Goal: Task Accomplishment & Management: Manage account settings

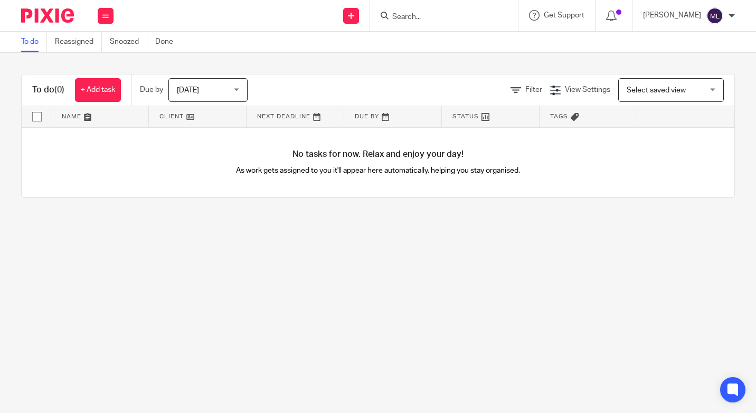
click at [238, 91] on div "Today Today" at bounding box center [207, 90] width 79 height 24
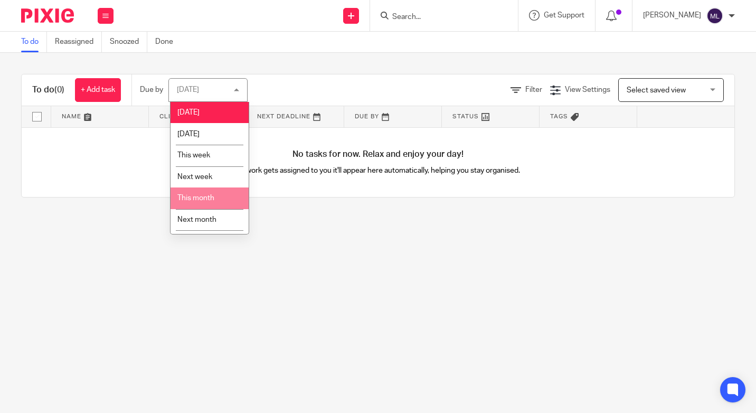
scroll to position [18, 0]
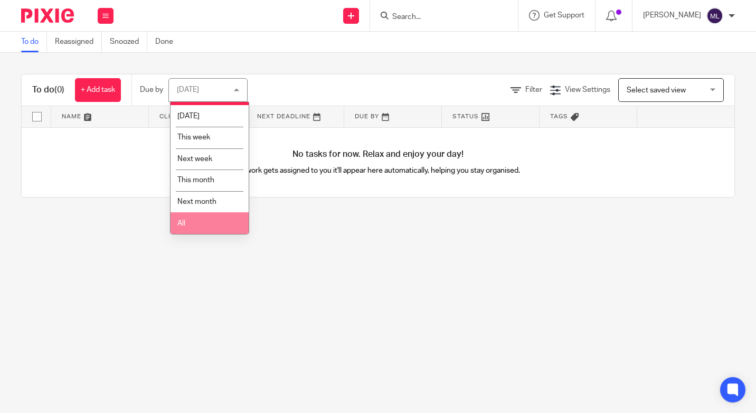
click at [208, 222] on li "All" at bounding box center [209, 223] width 78 height 22
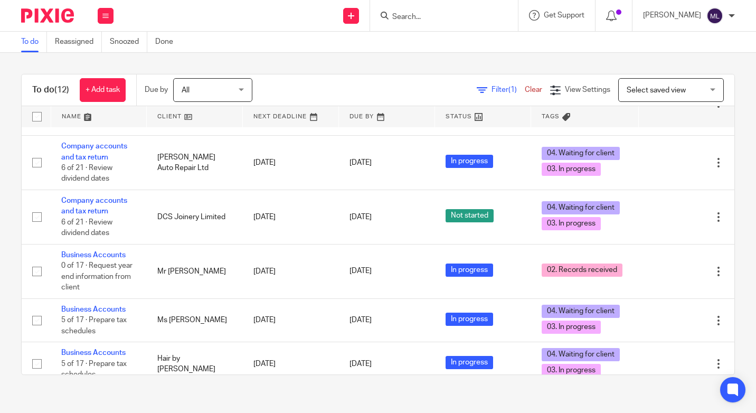
scroll to position [382, 0]
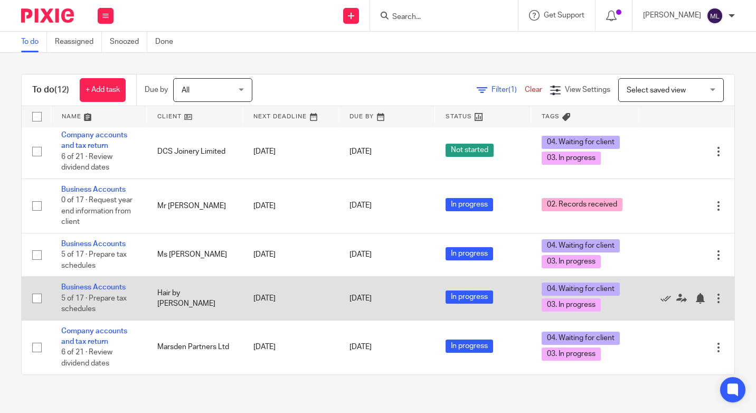
click at [40, 299] on input "checkbox" at bounding box center [37, 298] width 20 height 20
checkbox input "true"
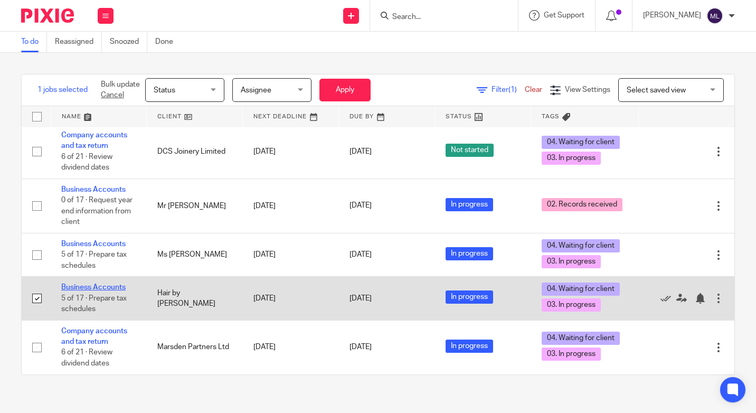
click at [78, 287] on link "Business Accounts" at bounding box center [93, 286] width 64 height 7
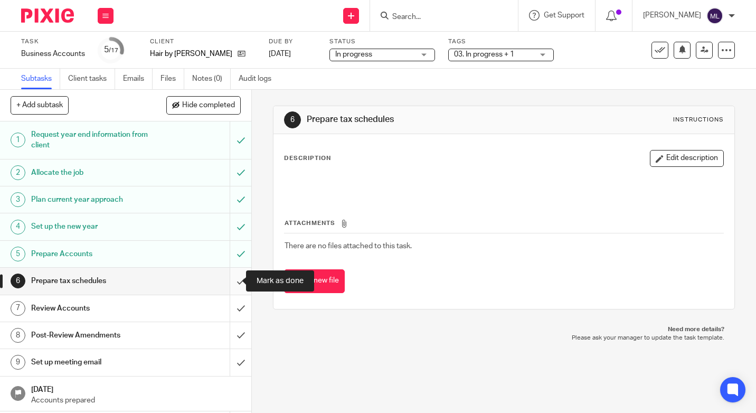
click at [231, 282] on input "submit" at bounding box center [125, 281] width 251 height 26
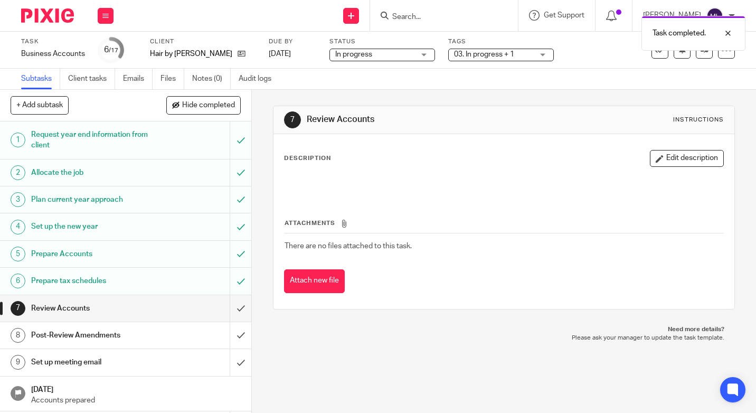
click at [427, 54] on div "In progress In progress" at bounding box center [382, 55] width 106 height 13
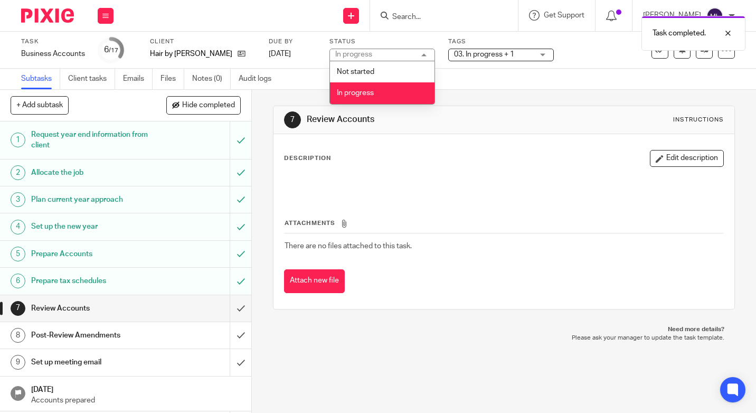
click at [427, 54] on div "In progress In progress" at bounding box center [382, 55] width 106 height 13
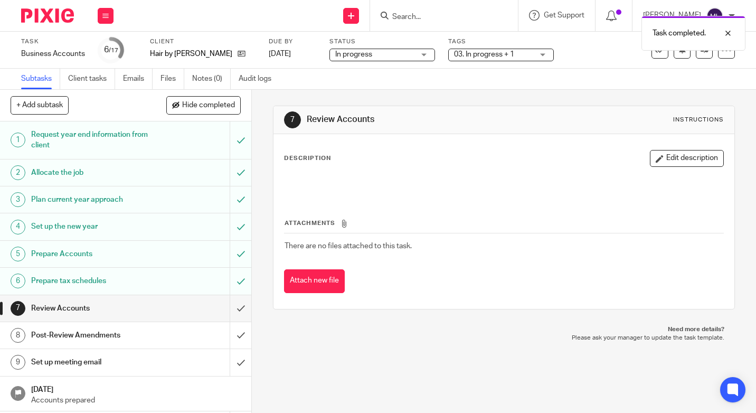
click at [542, 53] on div "03. In progress + 1" at bounding box center [501, 55] width 106 height 13
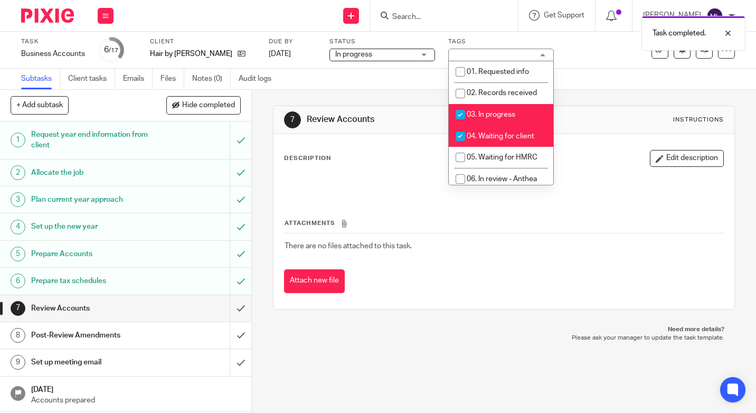
drag, startPoint x: 460, startPoint y: 112, endPoint x: 460, endPoint y: 119, distance: 6.9
click at [460, 113] on input "checkbox" at bounding box center [460, 114] width 20 height 20
checkbox input "false"
click at [460, 134] on input "checkbox" at bounding box center [460, 136] width 20 height 20
checkbox input "false"
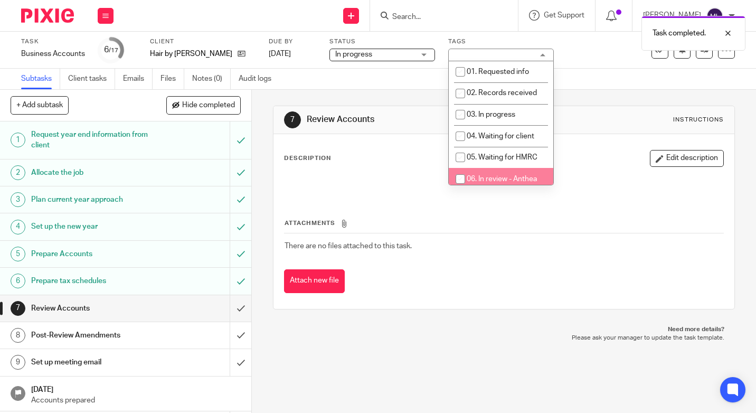
click at [459, 178] on input "checkbox" at bounding box center [460, 179] width 20 height 20
checkbox input "true"
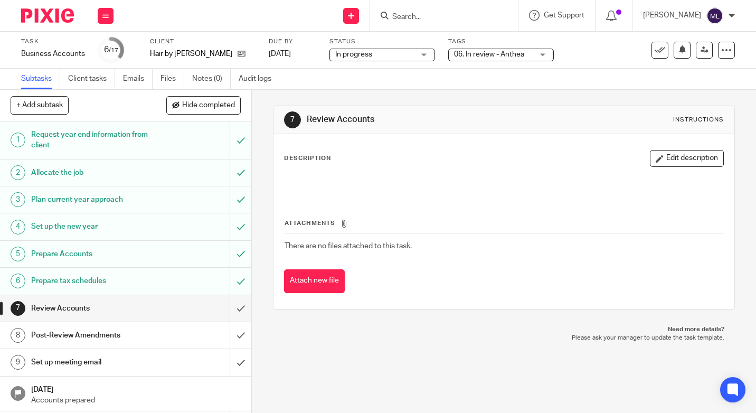
click at [570, 58] on div "Task Business Accounts Save Business Accounts 6 /17 Client Hair by Jasmine Youl…" at bounding box center [318, 49] width 595 height 25
click at [700, 52] on icon at bounding box center [704, 50] width 8 height 8
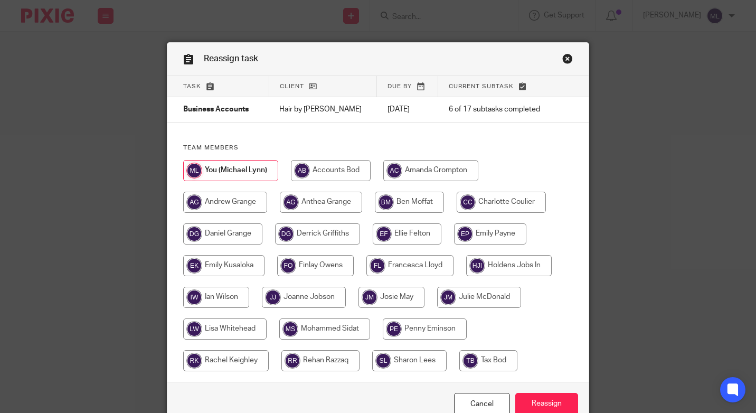
click at [327, 199] on input "radio" at bounding box center [321, 202] width 82 height 21
radio input "true"
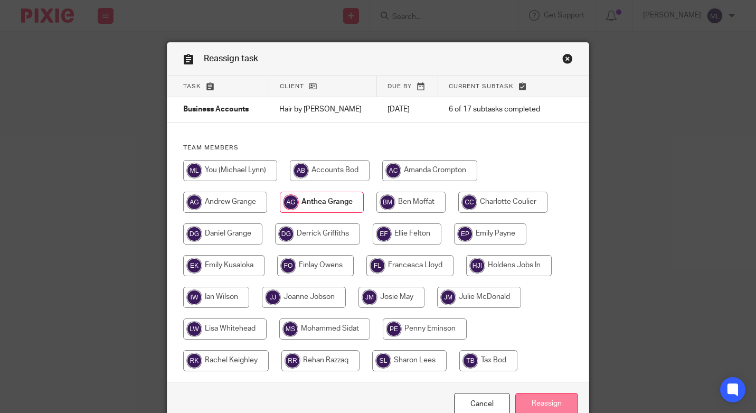
click at [543, 406] on input "Reassign" at bounding box center [546, 404] width 63 height 23
